Goal: Task Accomplishment & Management: Manage account settings

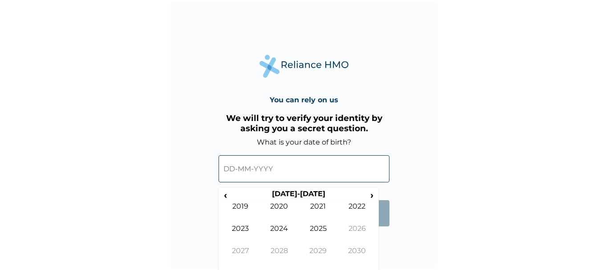
click at [271, 163] on input "text" at bounding box center [304, 168] width 171 height 27
click at [220, 195] on span "‹" at bounding box center [222, 194] width 9 height 11
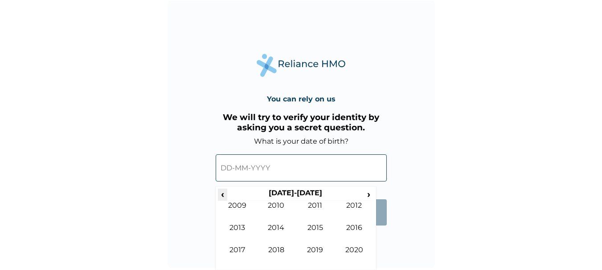
click at [220, 195] on span "‹" at bounding box center [222, 194] width 9 height 11
click at [367, 195] on span "›" at bounding box center [369, 194] width 10 height 11
click at [236, 246] on td "1997" at bounding box center [237, 257] width 39 height 22
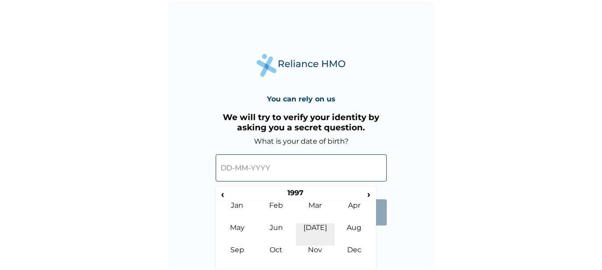
click at [316, 226] on td "Jul" at bounding box center [315, 235] width 39 height 22
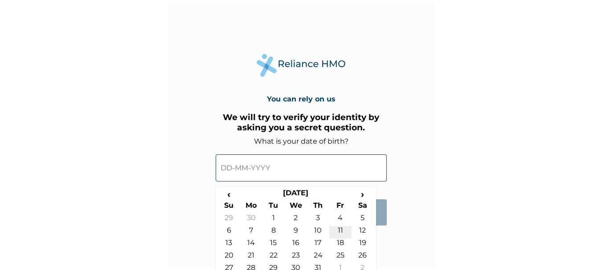
click at [342, 229] on td "11" at bounding box center [340, 232] width 22 height 12
type input "11-07-1997"
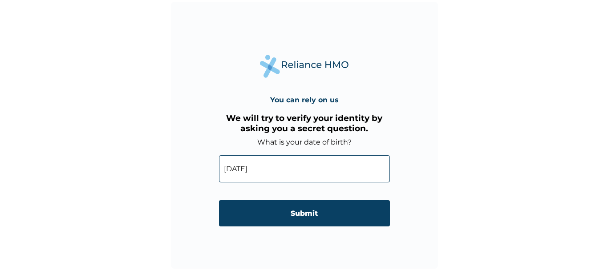
scroll to position [0, 0]
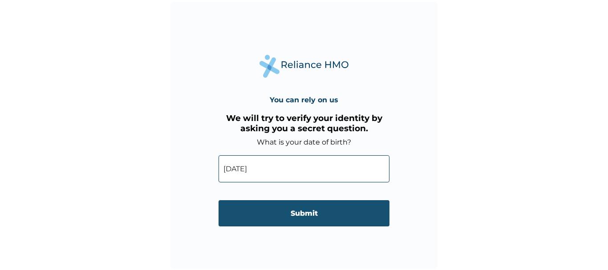
click at [295, 213] on input "Submit" at bounding box center [304, 213] width 171 height 26
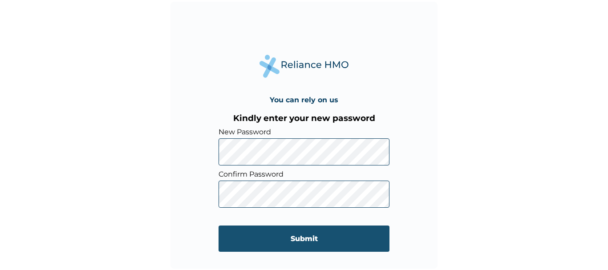
click at [313, 242] on input "Submit" at bounding box center [304, 239] width 171 height 26
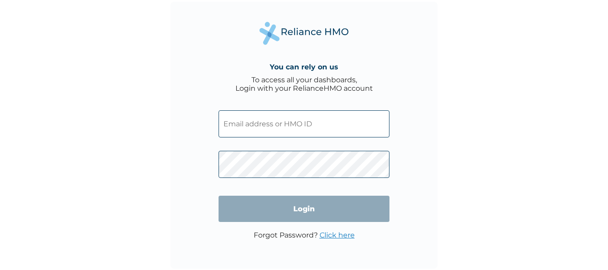
click at [273, 131] on input "text" at bounding box center [304, 123] width 171 height 27
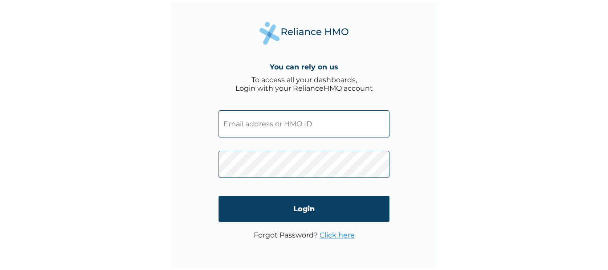
click at [285, 133] on input "text" at bounding box center [304, 123] width 171 height 27
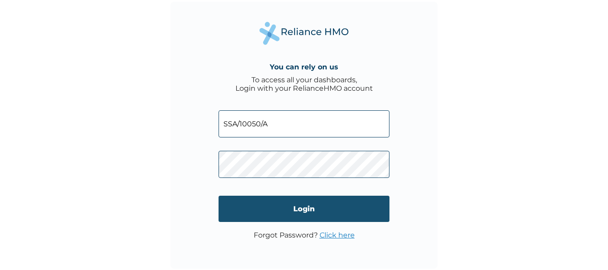
type input "SSA/10050/A"
click at [322, 215] on input "Login" at bounding box center [304, 209] width 171 height 26
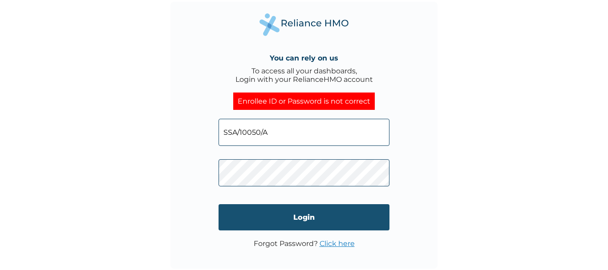
click at [281, 212] on input "Login" at bounding box center [304, 217] width 171 height 26
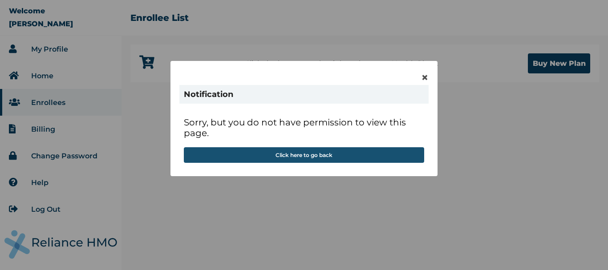
click at [324, 155] on button "Click here to go back" at bounding box center [304, 155] width 240 height 16
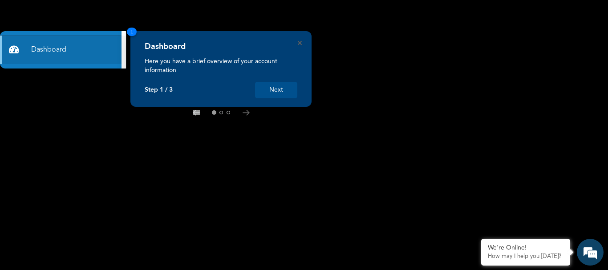
click at [277, 93] on button "Next" at bounding box center [276, 90] width 42 height 16
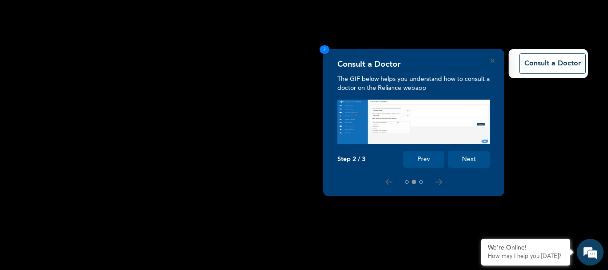
click at [477, 159] on button "Next" at bounding box center [469, 159] width 42 height 16
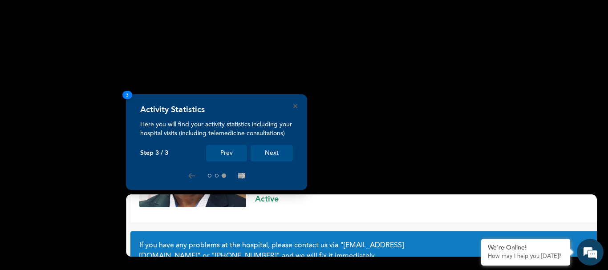
scroll to position [81, 0]
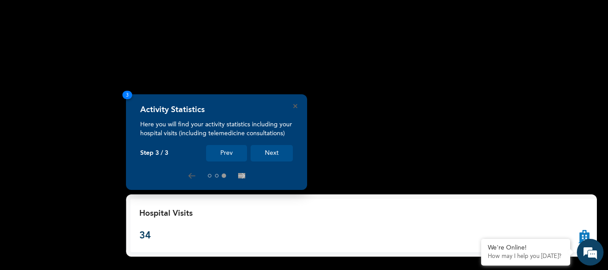
click at [275, 152] on button "Next" at bounding box center [272, 153] width 42 height 16
click at [277, 150] on button "Next" at bounding box center [272, 153] width 42 height 16
click at [276, 152] on button "Next" at bounding box center [272, 153] width 42 height 16
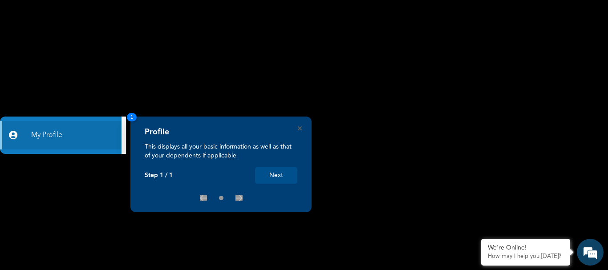
click at [277, 171] on button "Next" at bounding box center [276, 175] width 42 height 16
